Goal: Answer question/provide support

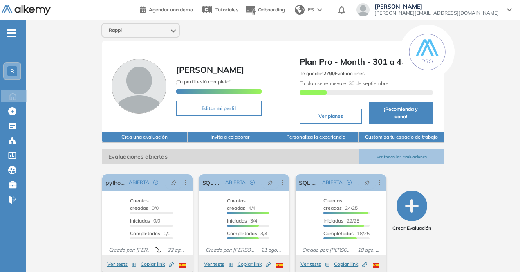
click at [414, 150] on button "Ver todas las evaluaciones" at bounding box center [401, 156] width 85 height 15
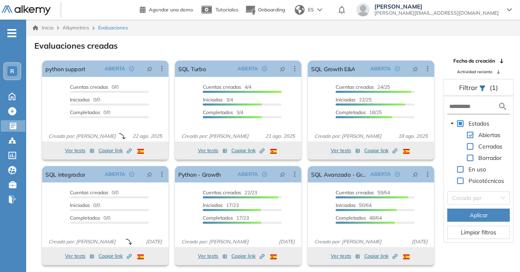
scroll to position [20, 0]
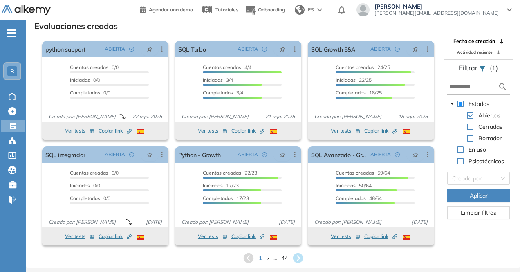
click at [268, 259] on span "2" at bounding box center [268, 257] width 4 height 9
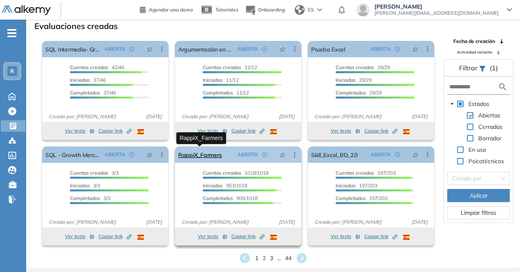
click at [201, 156] on link "RappiX_Farmers" at bounding box center [199, 154] width 43 height 16
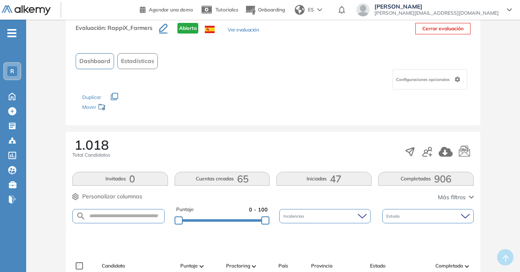
scroll to position [41, 0]
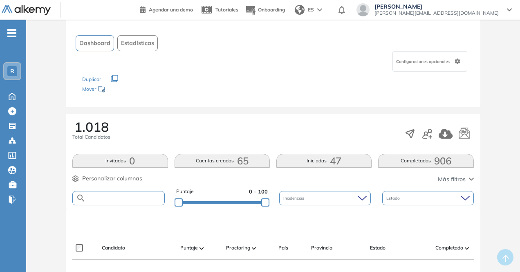
click at [146, 198] on input "text" at bounding box center [125, 198] width 78 height 6
paste input "**********"
type input "**********"
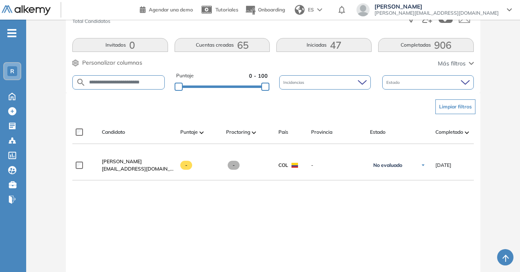
scroll to position [204, 0]
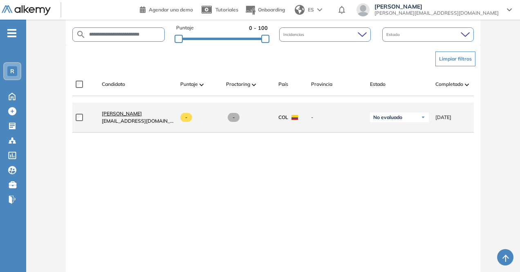
click at [136, 114] on span "[PERSON_NAME]" at bounding box center [122, 113] width 40 height 6
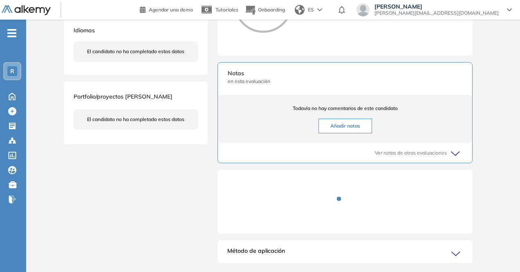
scroll to position [244, 0]
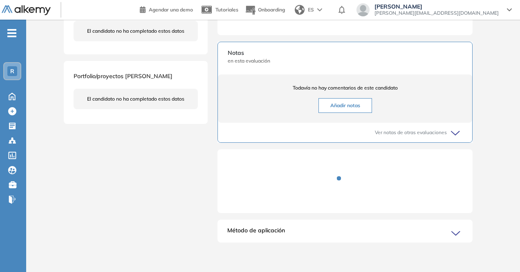
click at [449, 132] on div "Ver notas de otras evaluaciones" at bounding box center [345, 133] width 235 height 20
